Goal: Task Accomplishment & Management: Use online tool/utility

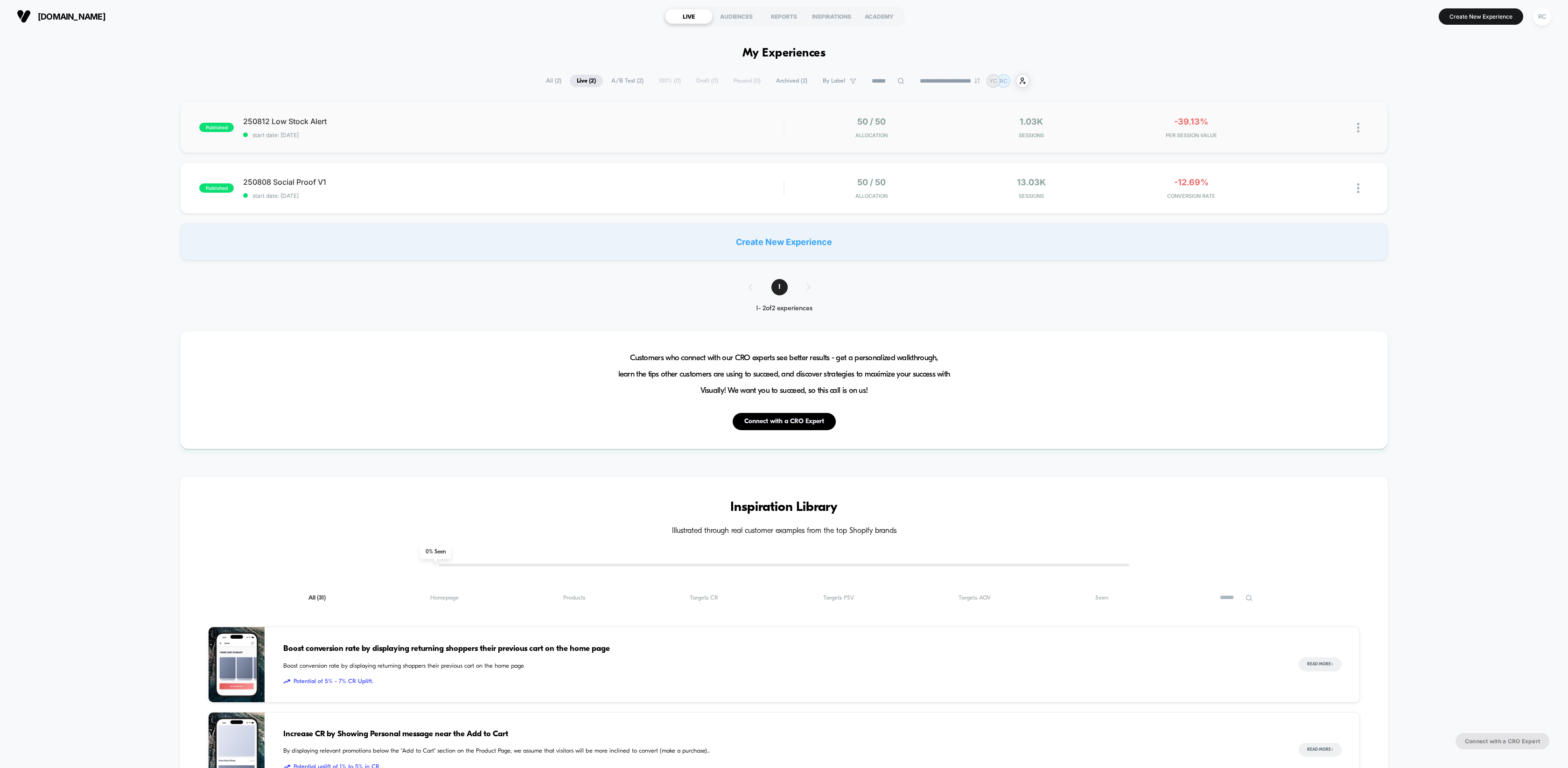
click at [287, 115] on div "published 250812 Low Stock Alert start date: 2025/8/12 50 / 50 Allocation 1.03k…" at bounding box center [783, 127] width 1207 height 51
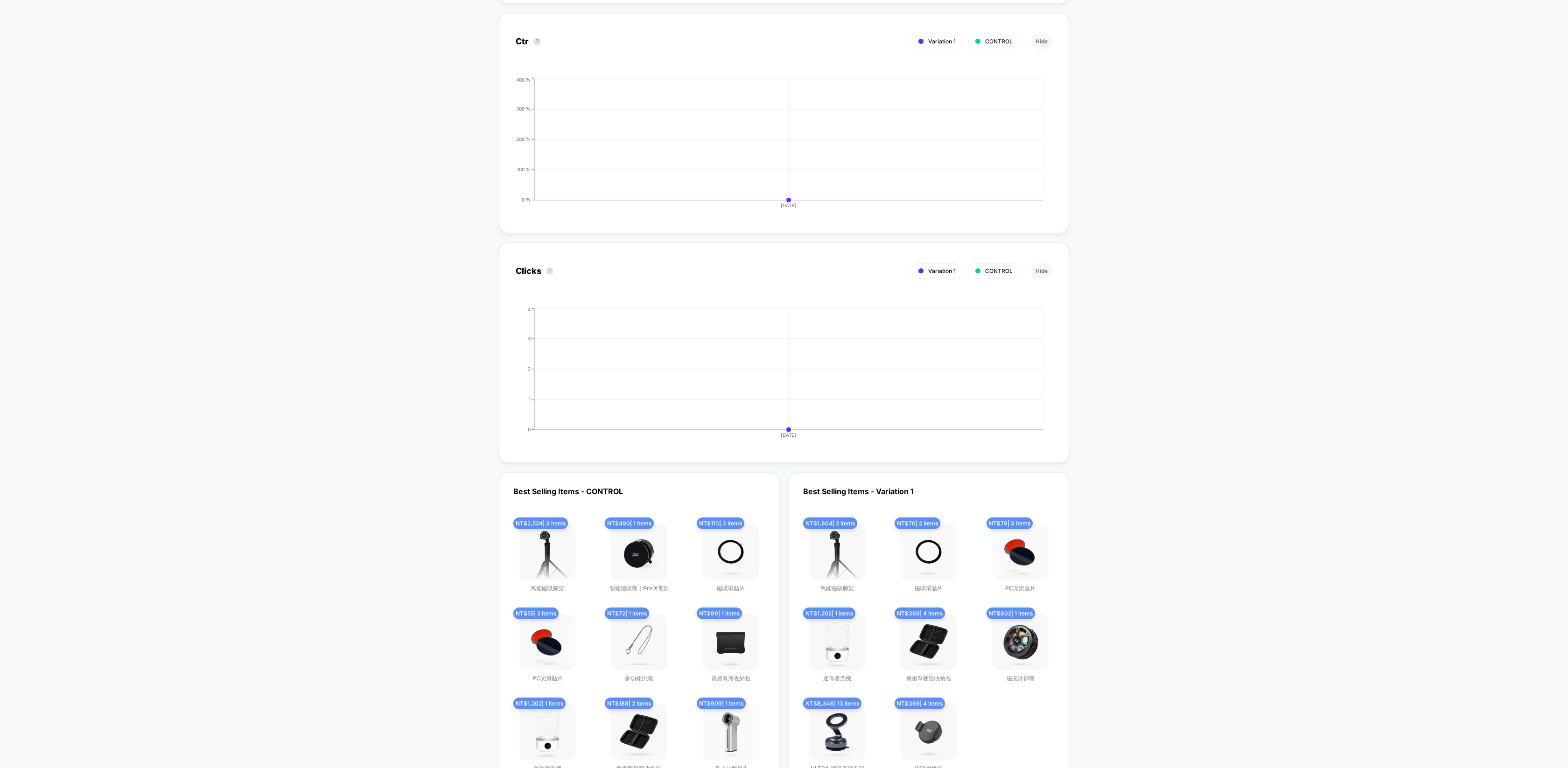
scroll to position [2232, 0]
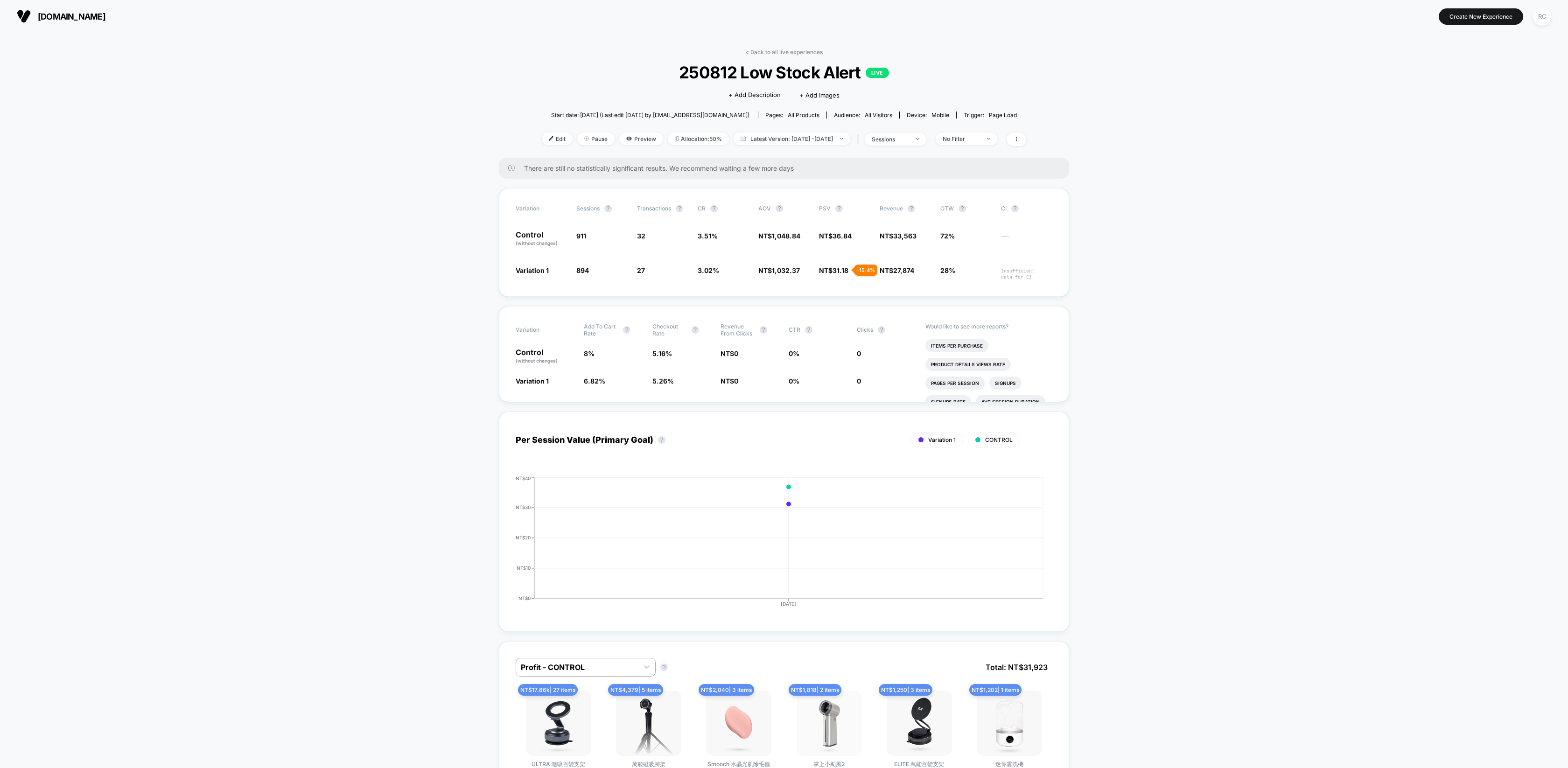
click at [758, 55] on div "< Back to all live experiences 250812 Low Stock Alert LIVE Click to edit experi…" at bounding box center [783, 103] width 484 height 109
click at [763, 53] on link "< Back to all live experiences" at bounding box center [784, 52] width 77 height 7
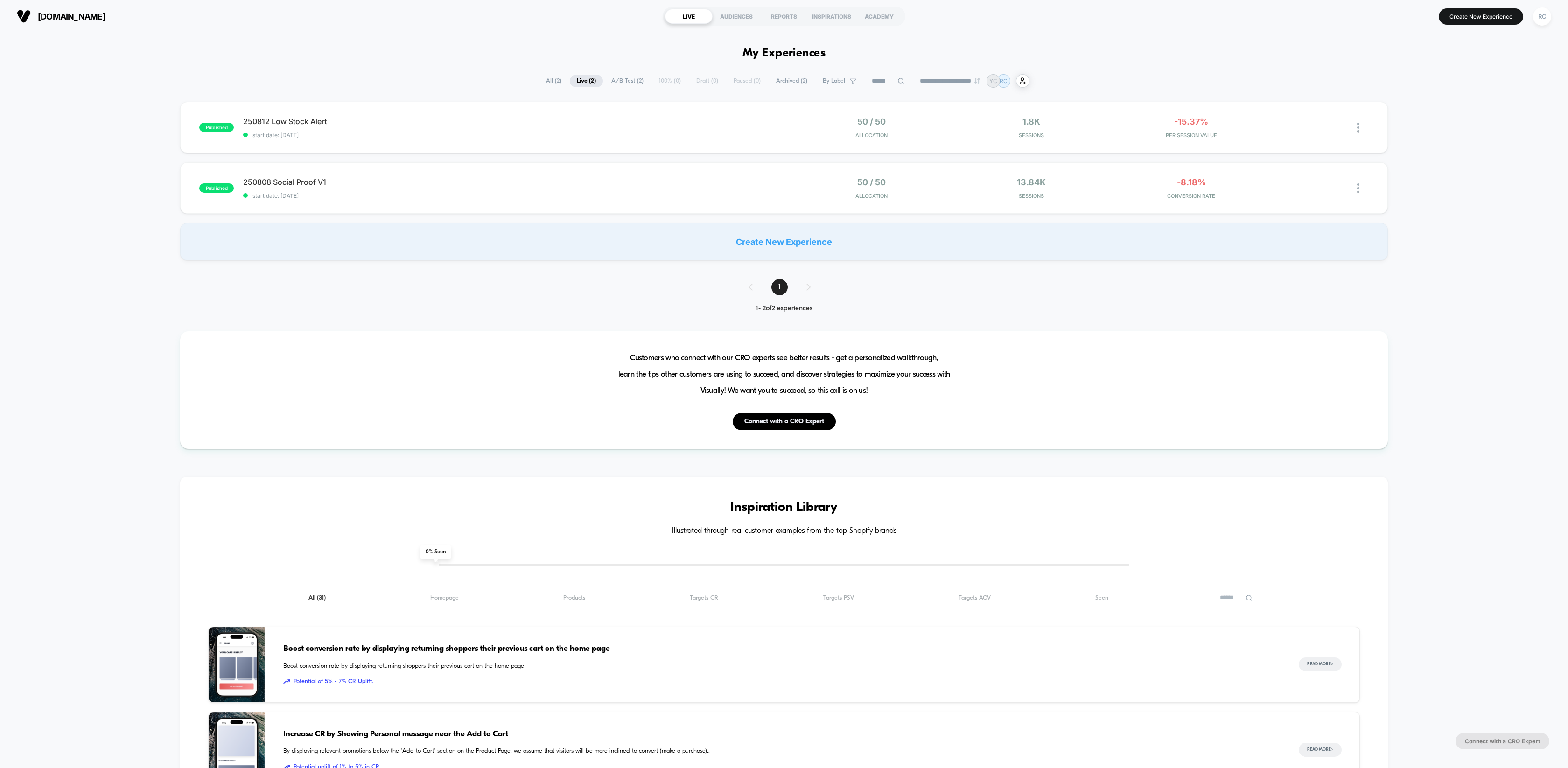
click at [473, 183] on span "250808 Social Proof V1 Click to edit experience details" at bounding box center [513, 182] width 540 height 9
